Goal: Transaction & Acquisition: Purchase product/service

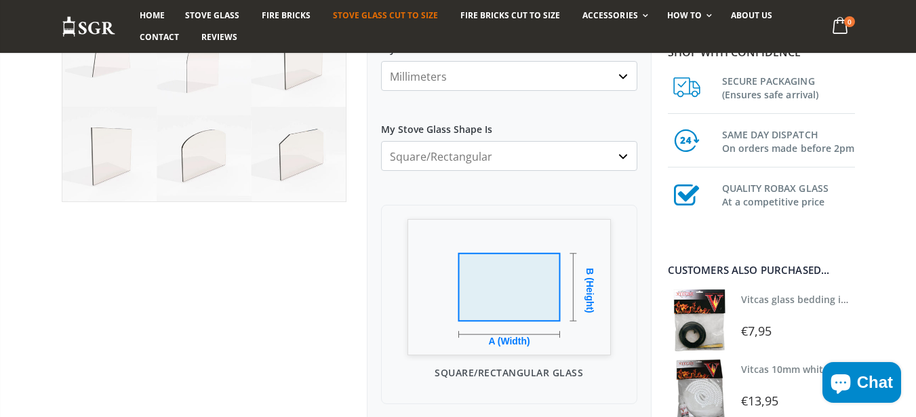
scroll to position [244, 0]
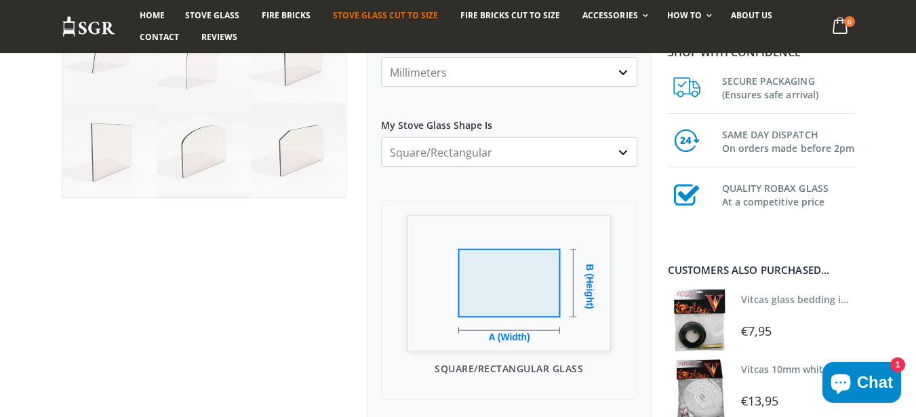
select select "both-top-corners-cut"
click at [381, 137] on select "Square/Rectangular Arched Half Arch Both Top Corners Cut Single Corner Cut All …" at bounding box center [509, 152] width 256 height 30
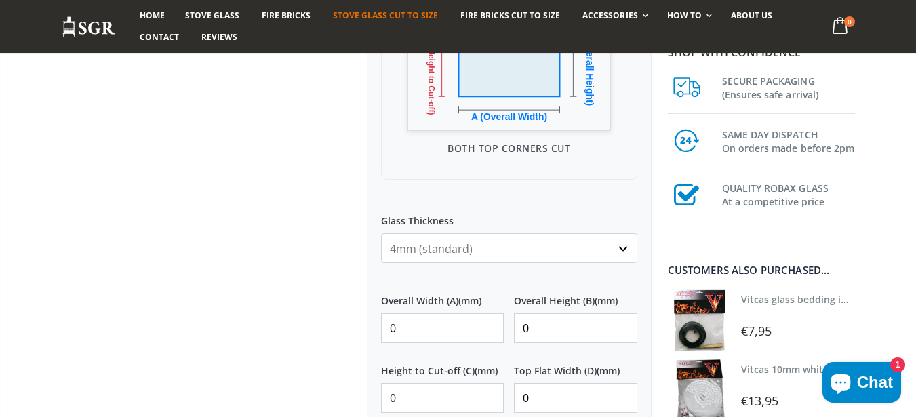
scroll to position [569, 0]
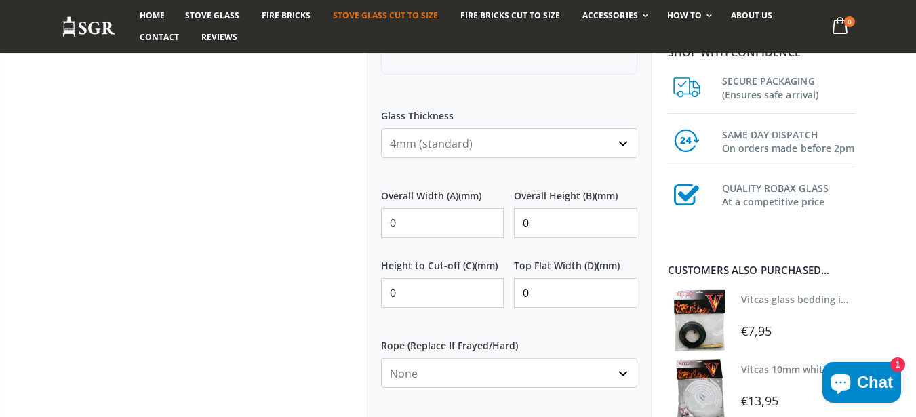
click at [439, 231] on input "0" at bounding box center [442, 223] width 123 height 30
type input "299"
type input "254"
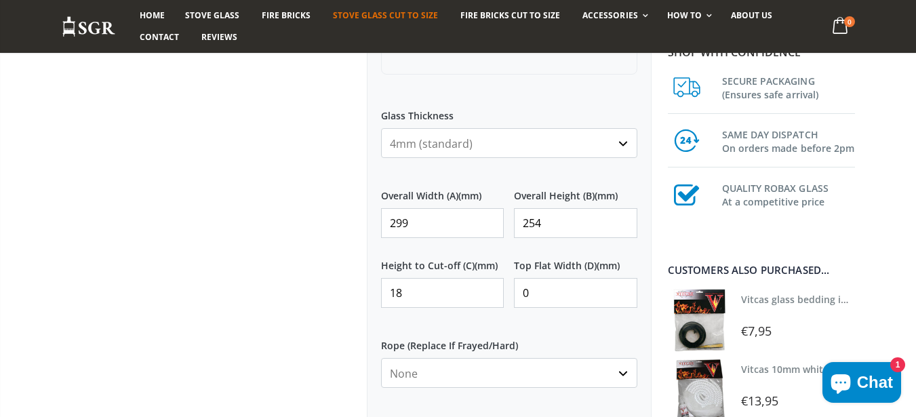
type input "18"
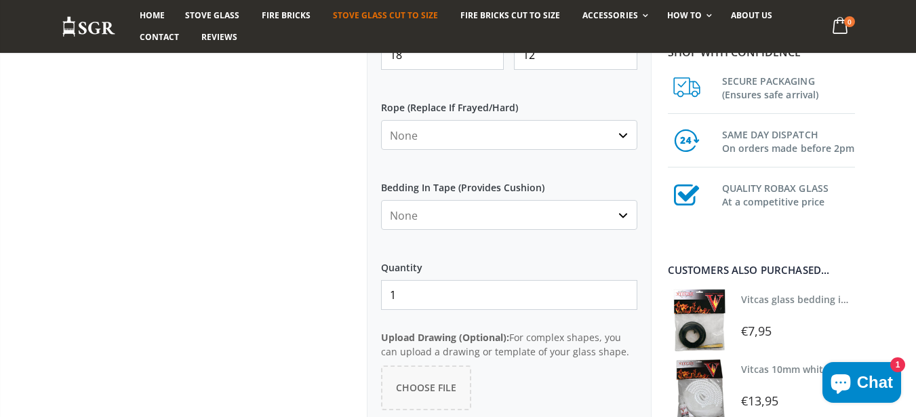
scroll to position [814, 0]
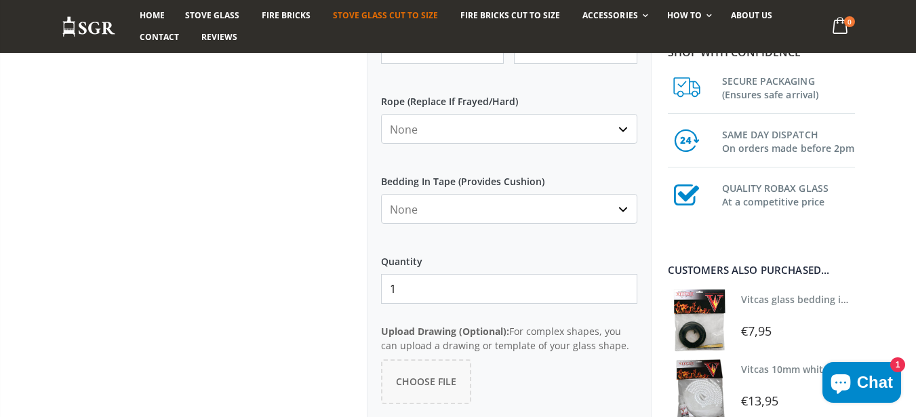
type input "12"
select select "6mm-white"
click at [381, 114] on select "None 3mm White 6mm White 8mm White 10mm White 12mm White 6mm Black 8mm Black 10…" at bounding box center [509, 129] width 256 height 30
select select "black"
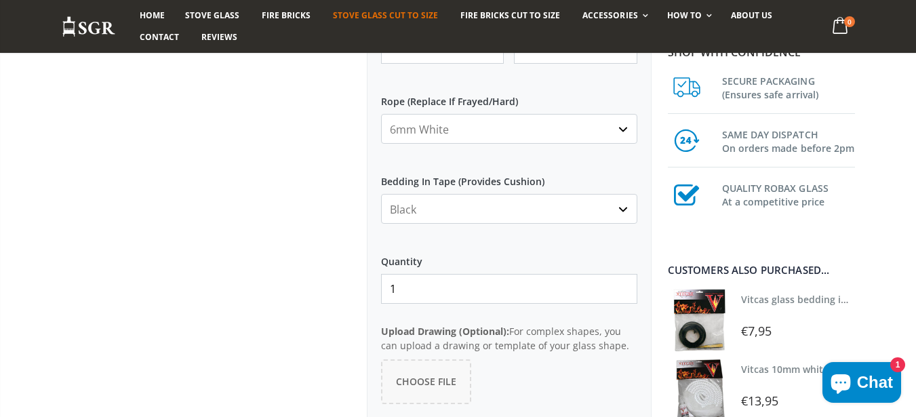
click at [381, 194] on select "None Black White" at bounding box center [509, 209] width 256 height 30
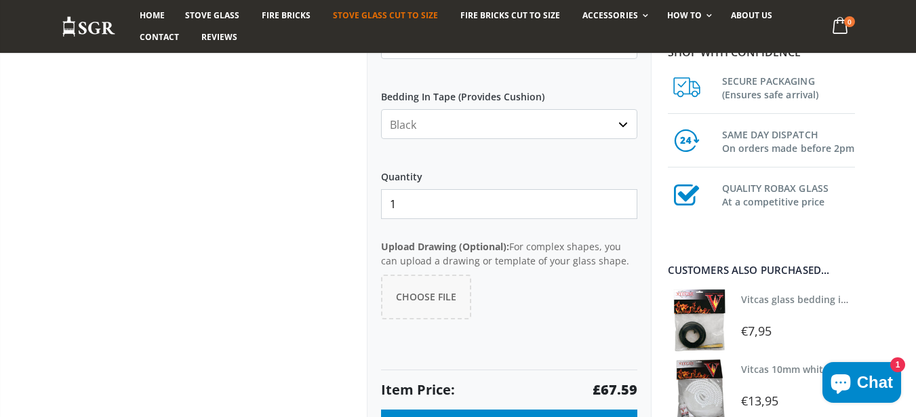
scroll to position [976, 0]
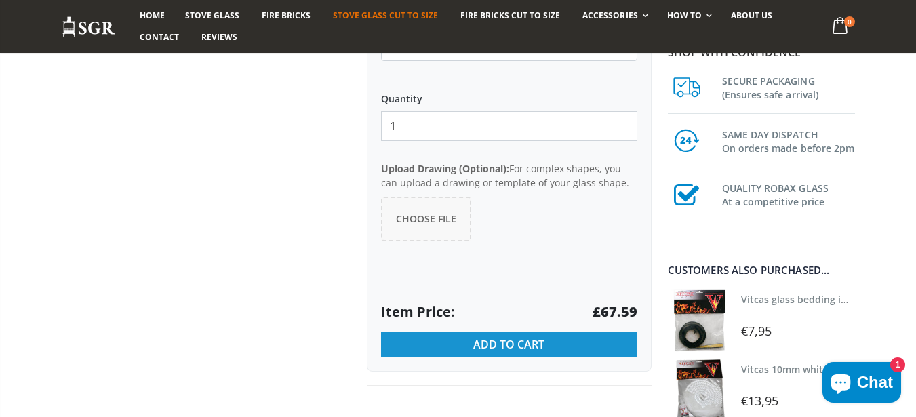
click at [459, 355] on button "Add to Cart" at bounding box center [509, 345] width 256 height 26
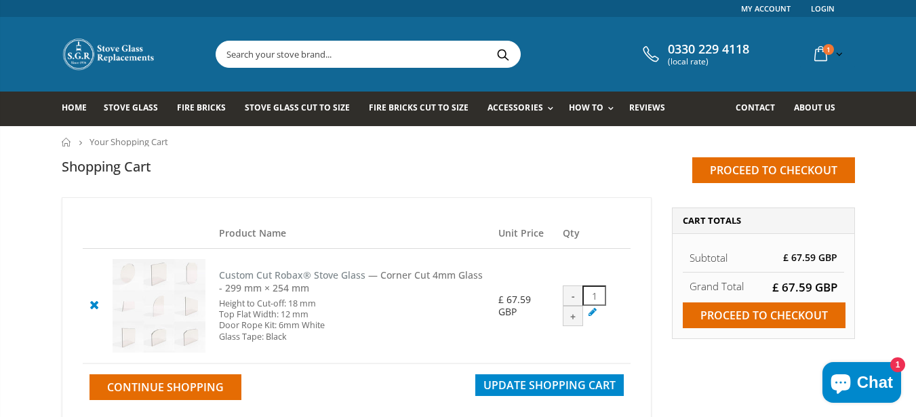
click at [90, 295] on link at bounding box center [94, 304] width 23 height 23
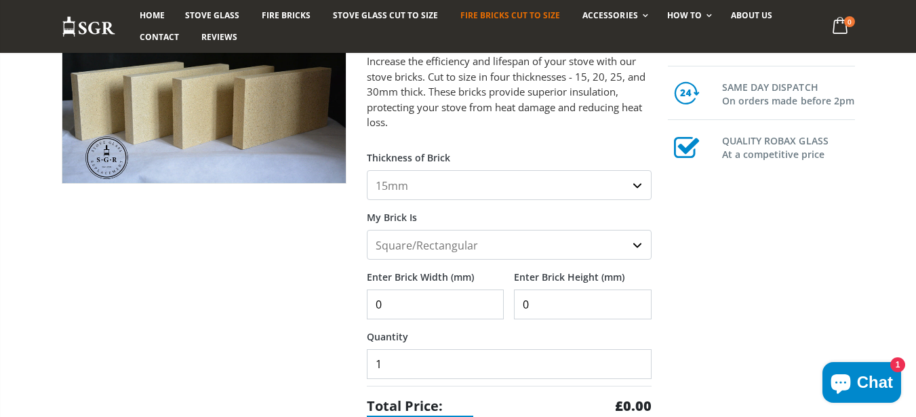
scroll to position [244, 0]
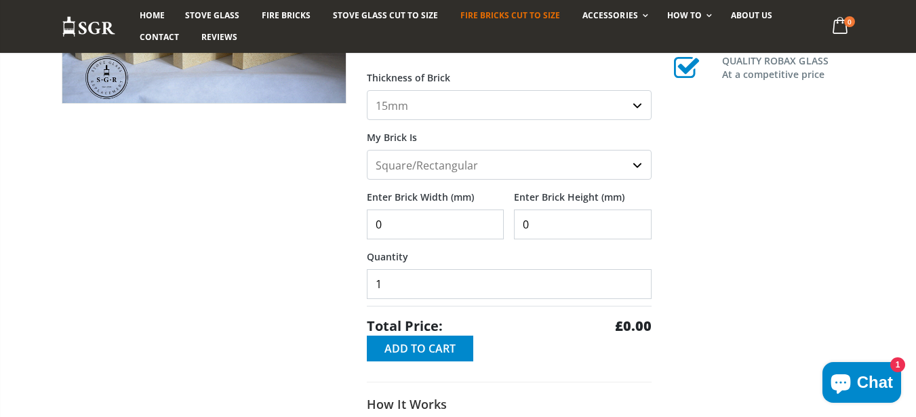
click at [414, 217] on input "0" at bounding box center [436, 224] width 138 height 30
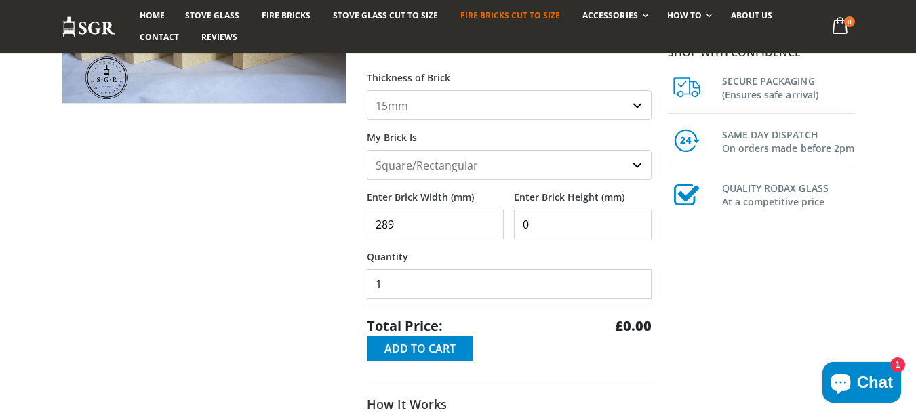
type input "289"
type input "217"
click at [396, 342] on span "Add to Cart" at bounding box center [419, 348] width 71 height 15
